Goal: Task Accomplishment & Management: Manage account settings

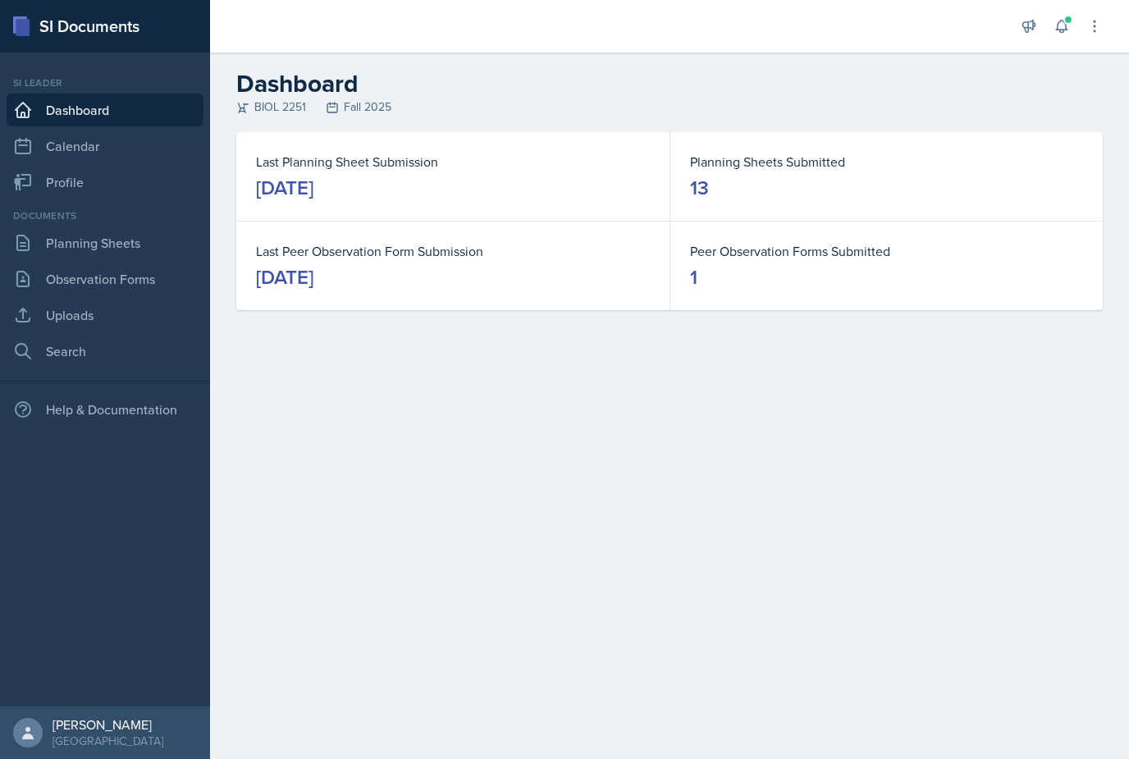
click at [1062, 35] on button at bounding box center [1062, 26] width 30 height 30
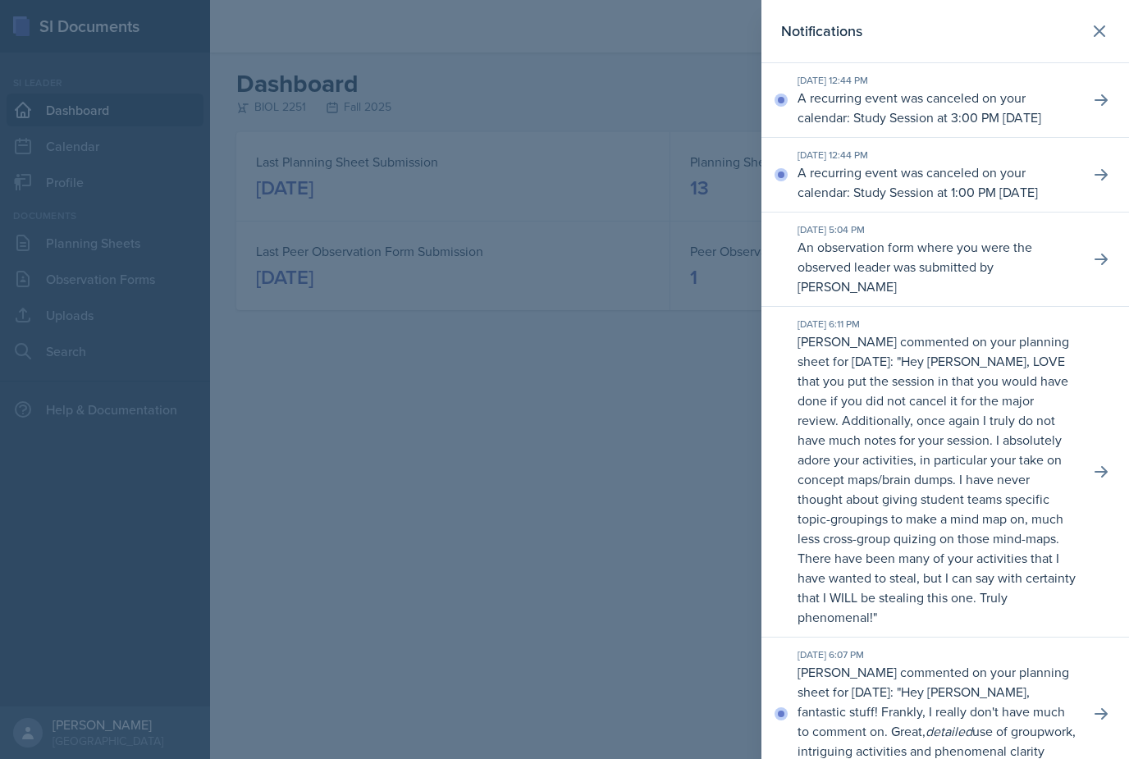
click at [821, 202] on p "A recurring event was canceled on your calendar: Study Session at 1:00 PM [DATE]" at bounding box center [937, 181] width 279 height 39
click at [1103, 190] on button at bounding box center [1102, 175] width 30 height 30
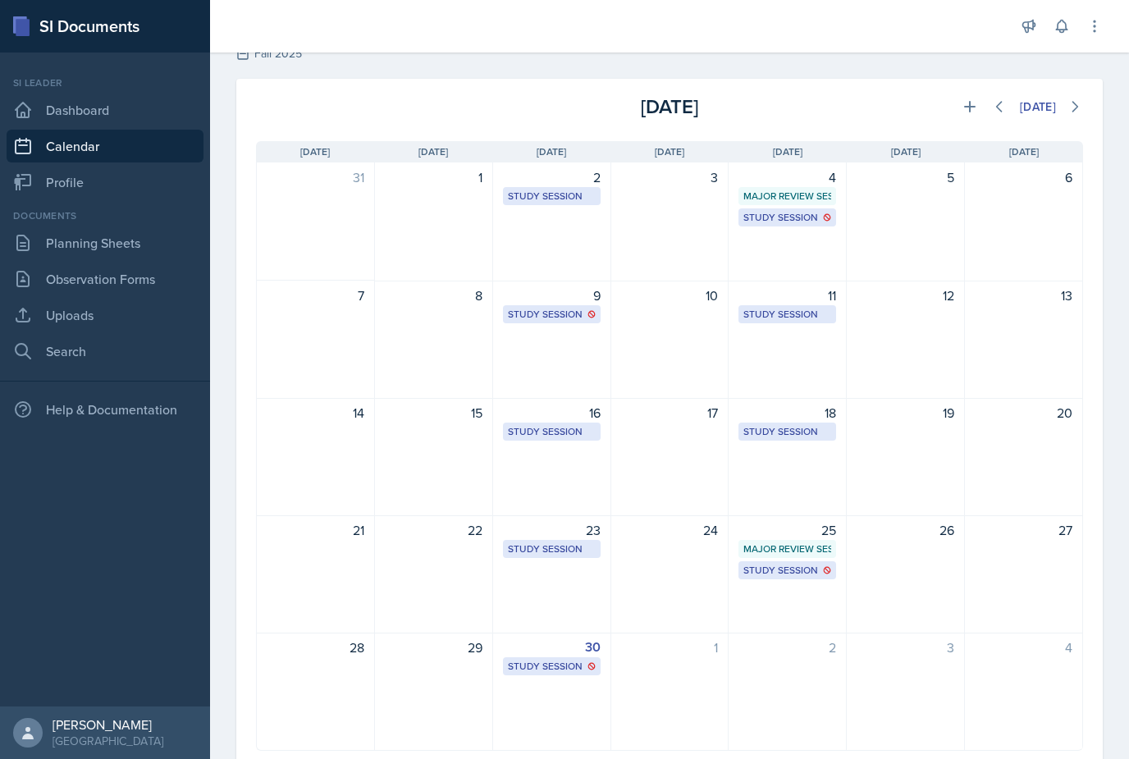
scroll to position [52, 0]
click at [1065, 31] on icon at bounding box center [1062, 26] width 16 height 16
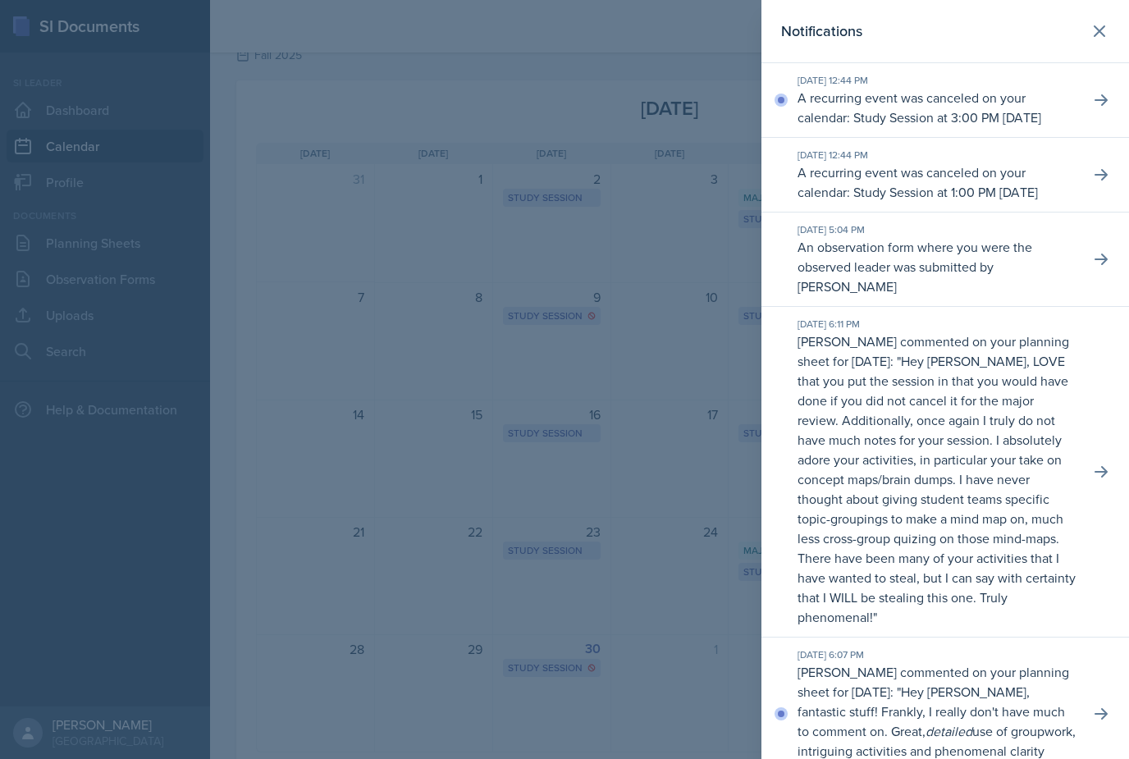
click at [1096, 115] on button at bounding box center [1102, 100] width 30 height 30
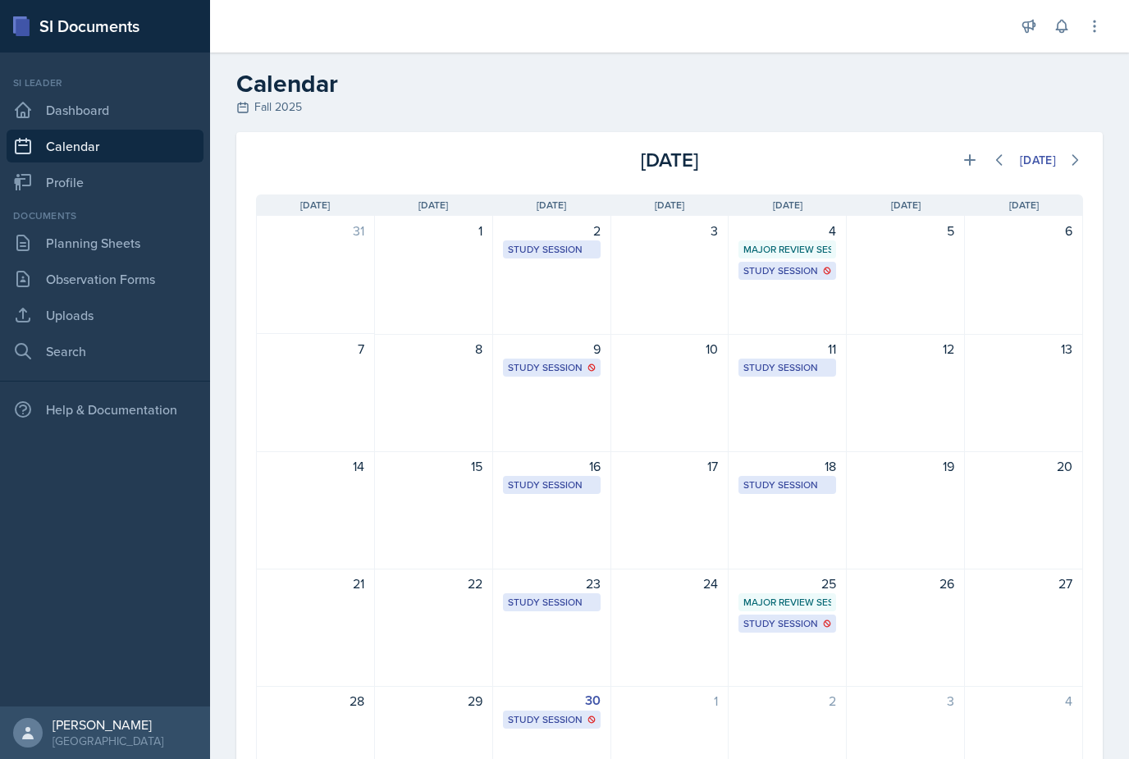
scroll to position [0, 0]
click at [996, 152] on icon at bounding box center [999, 160] width 16 height 16
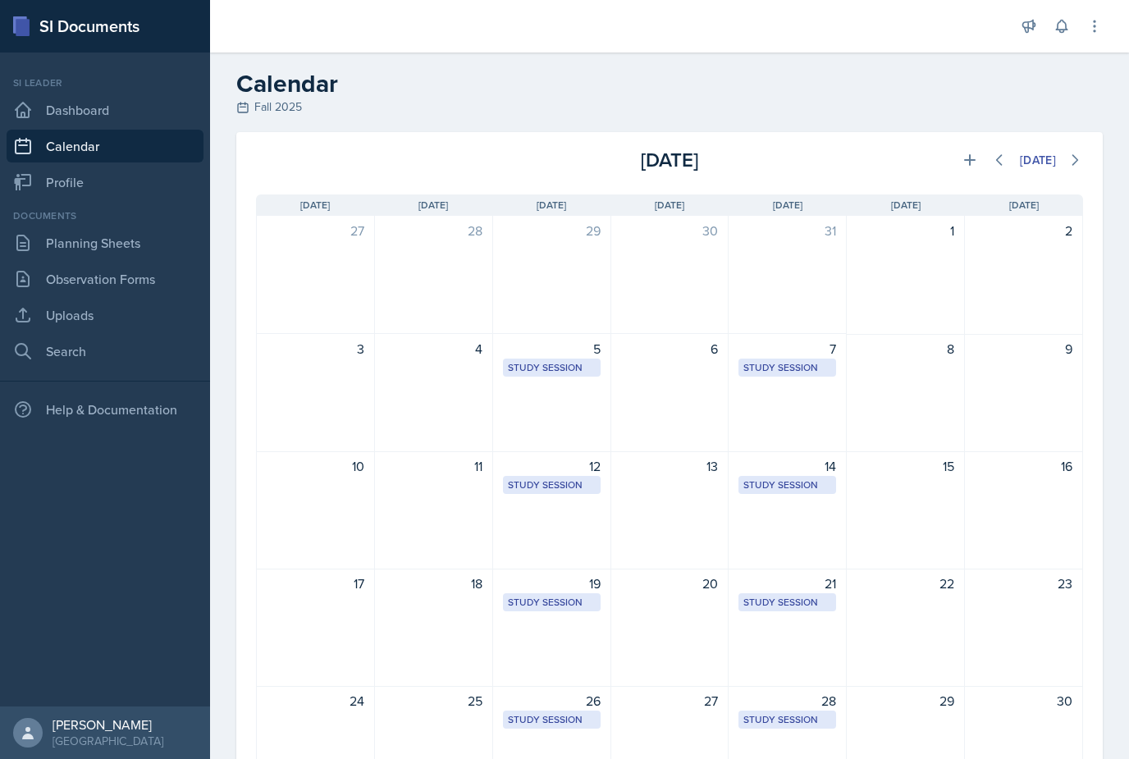
click at [993, 152] on icon at bounding box center [999, 160] width 16 height 16
click at [998, 155] on icon at bounding box center [999, 160] width 5 height 10
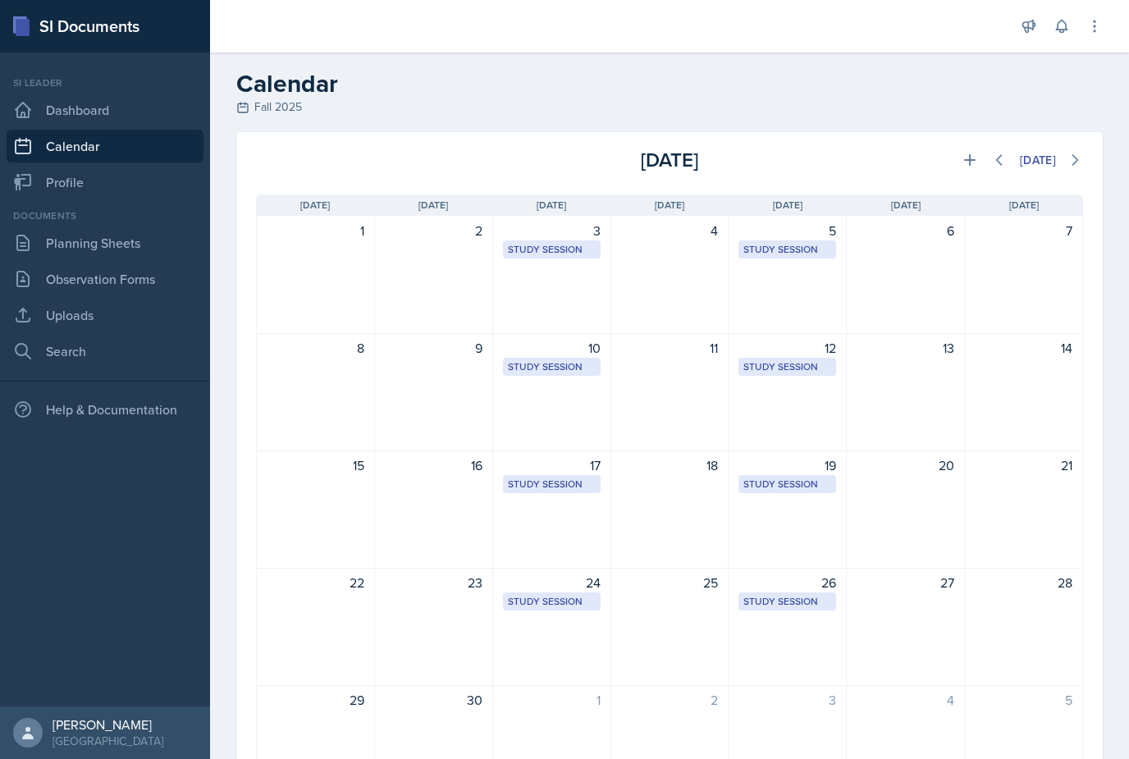
click at [991, 152] on icon at bounding box center [999, 160] width 16 height 16
click at [1073, 152] on icon at bounding box center [1075, 160] width 16 height 16
click at [1077, 152] on icon at bounding box center [1075, 160] width 16 height 16
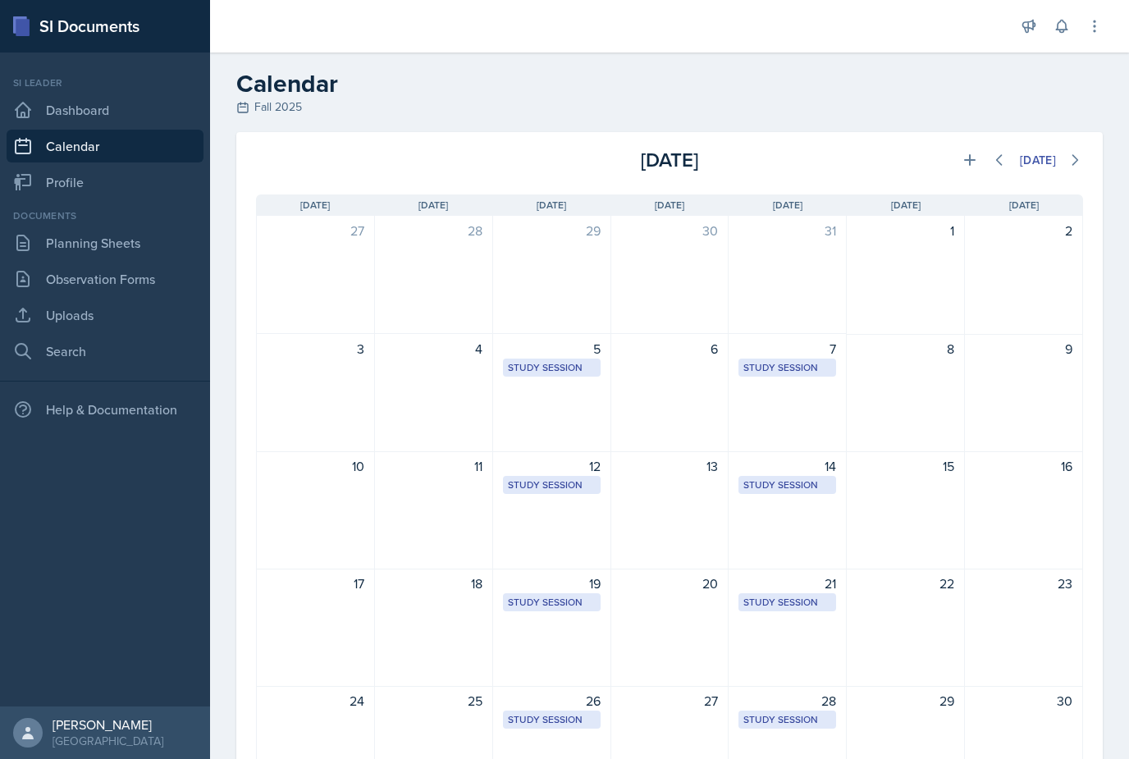
click at [1078, 152] on icon at bounding box center [1075, 160] width 16 height 16
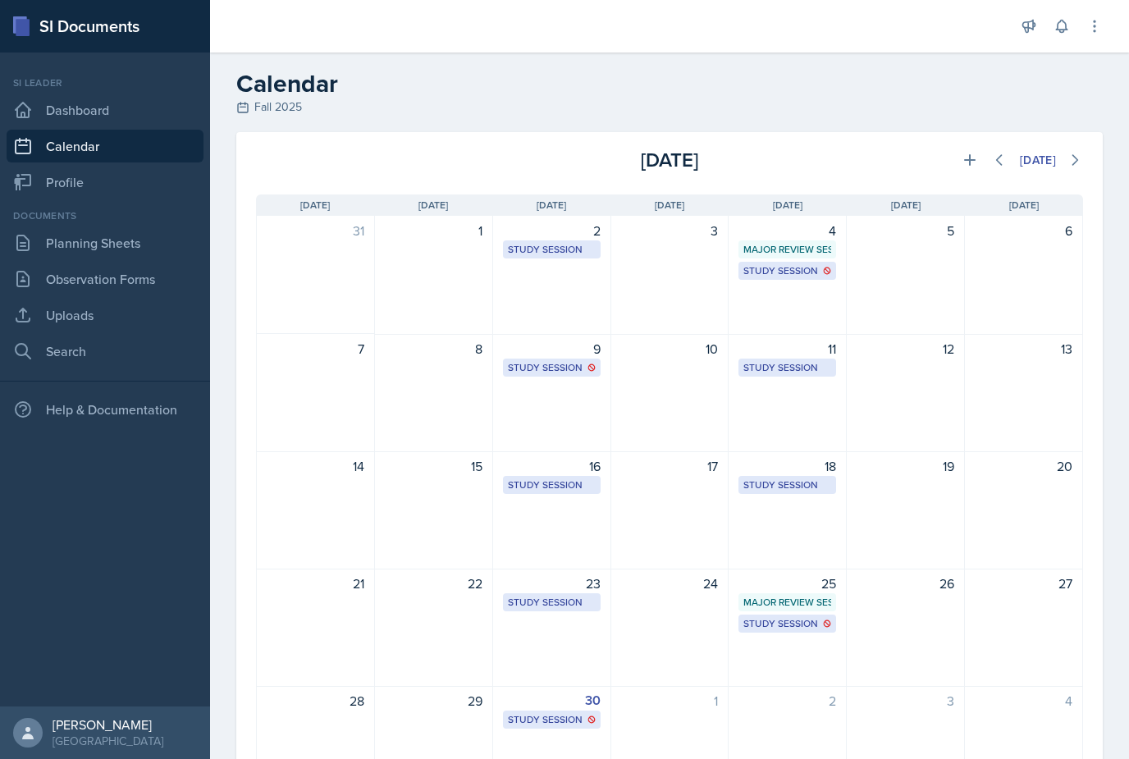
click at [1078, 152] on icon at bounding box center [1075, 160] width 16 height 16
